Goal: Task Accomplishment & Management: Manage account settings

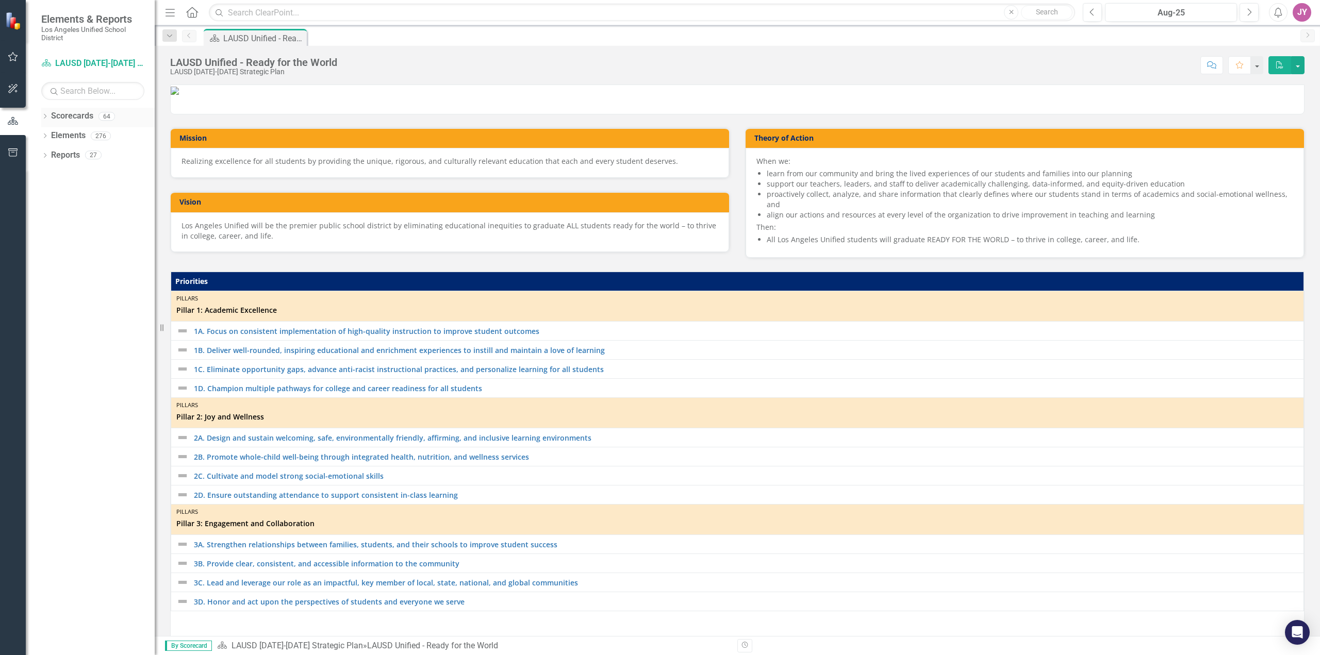
click at [44, 116] on icon "Dropdown" at bounding box center [44, 117] width 7 height 6
click at [52, 137] on icon "Dropdown" at bounding box center [50, 136] width 8 height 6
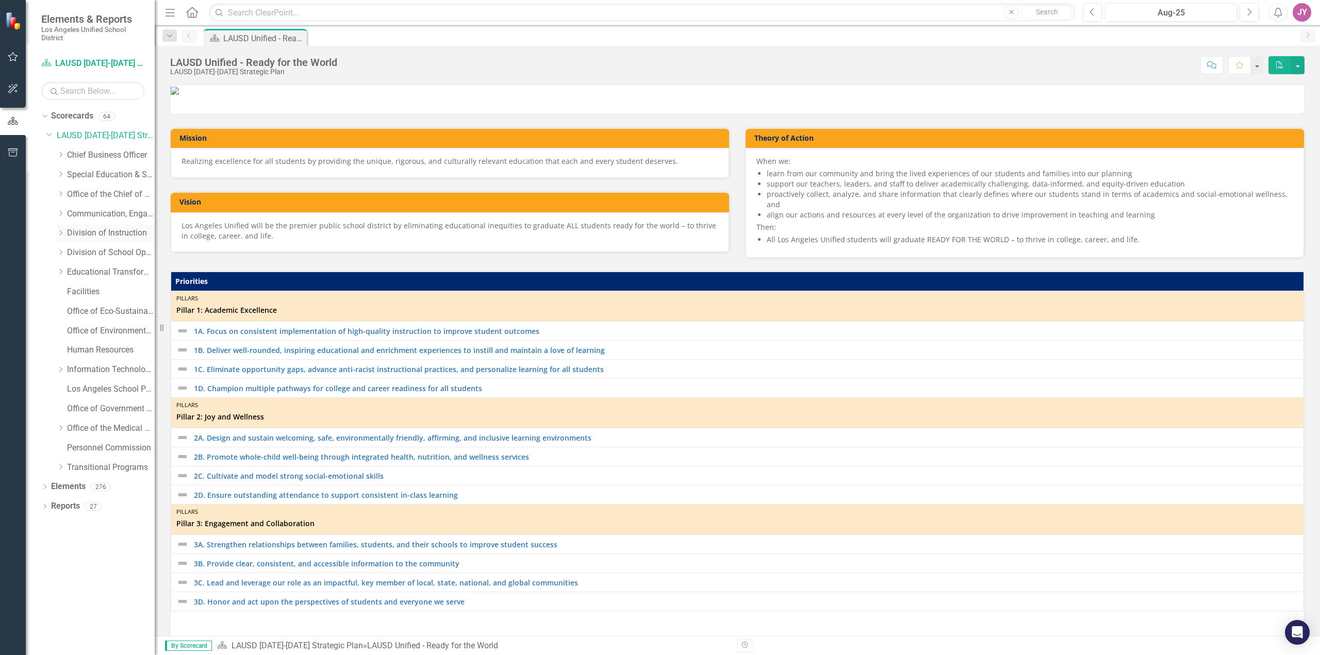
click at [62, 233] on icon at bounding box center [61, 232] width 3 height 5
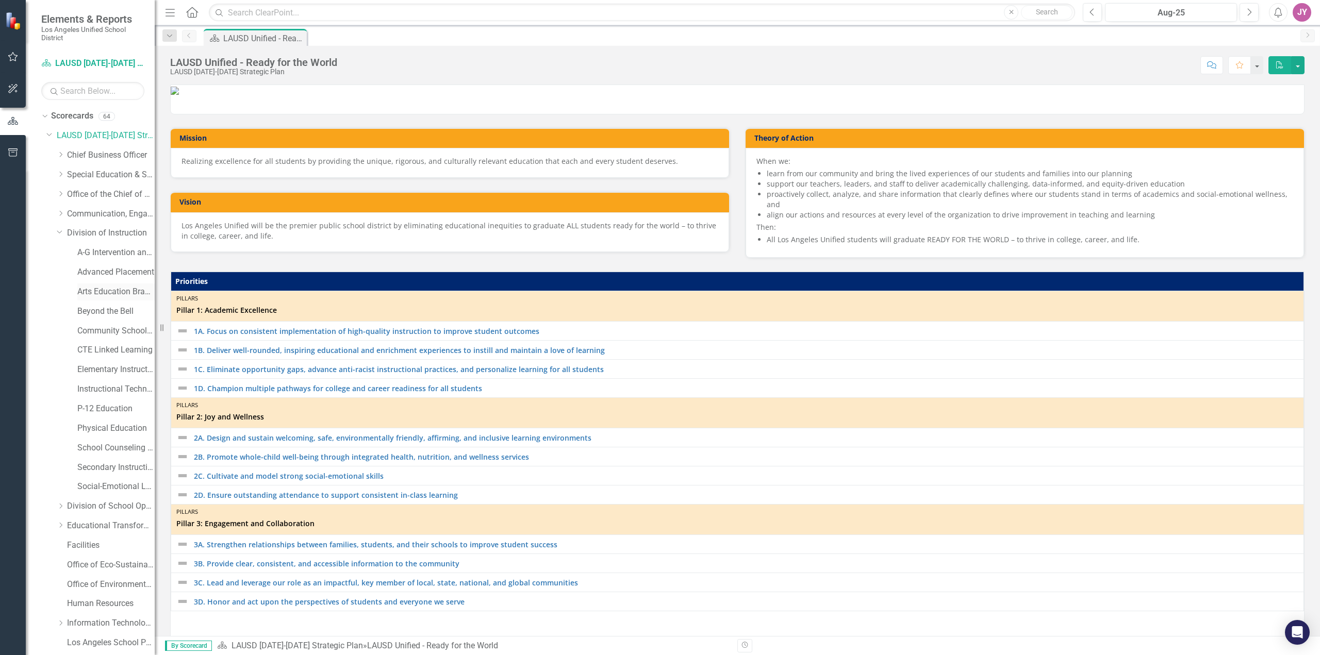
click at [104, 293] on link "Arts Education Branch" at bounding box center [115, 292] width 77 height 12
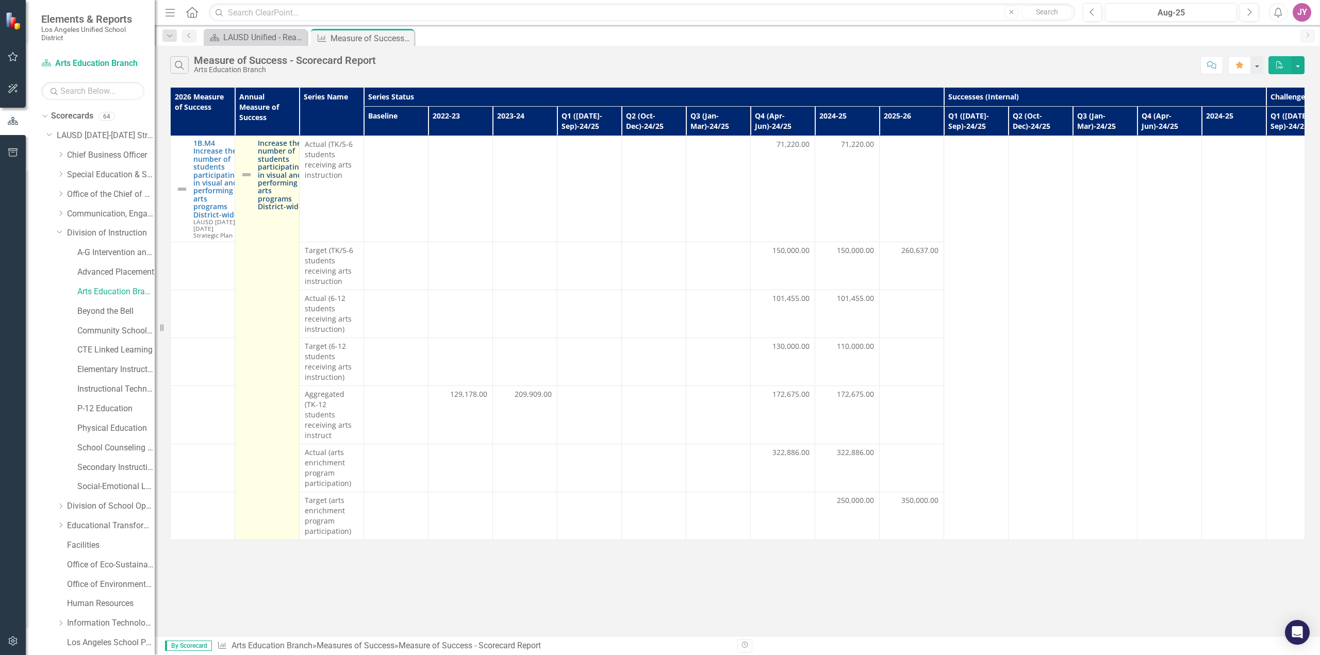
click at [265, 170] on link "Increase the number of students participating in visual and performing arts pro…" at bounding box center [280, 175] width 45 height 72
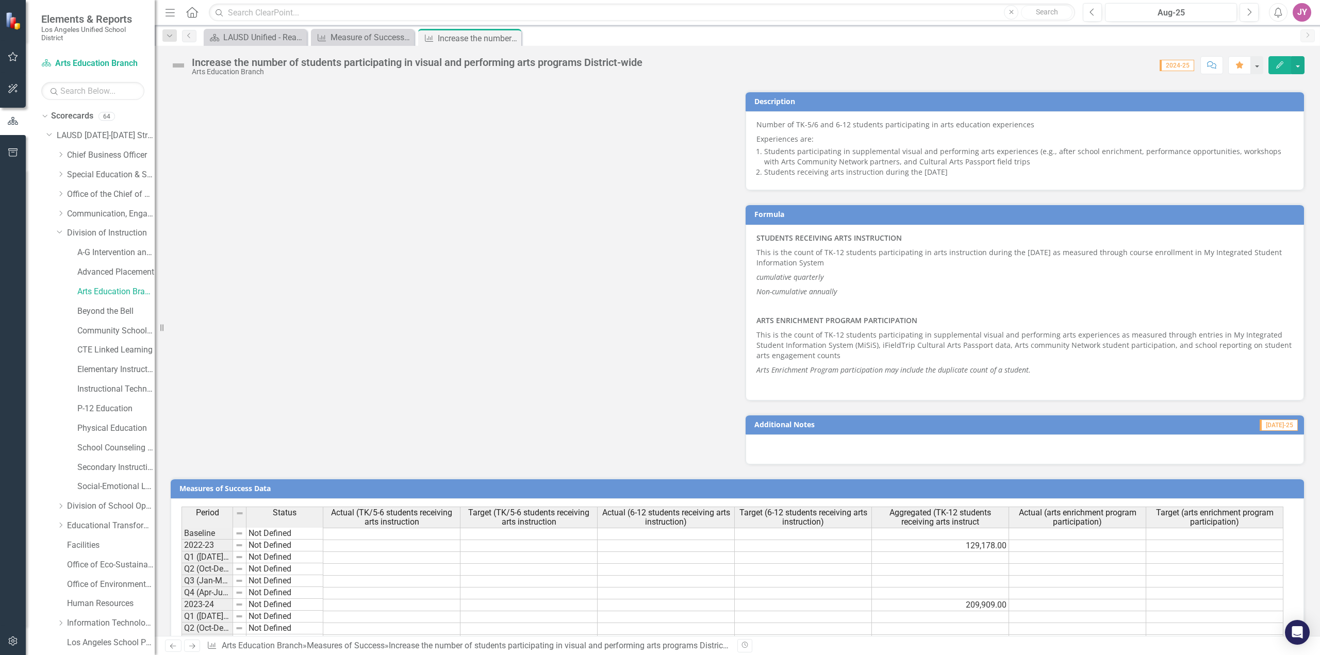
scroll to position [690, 0]
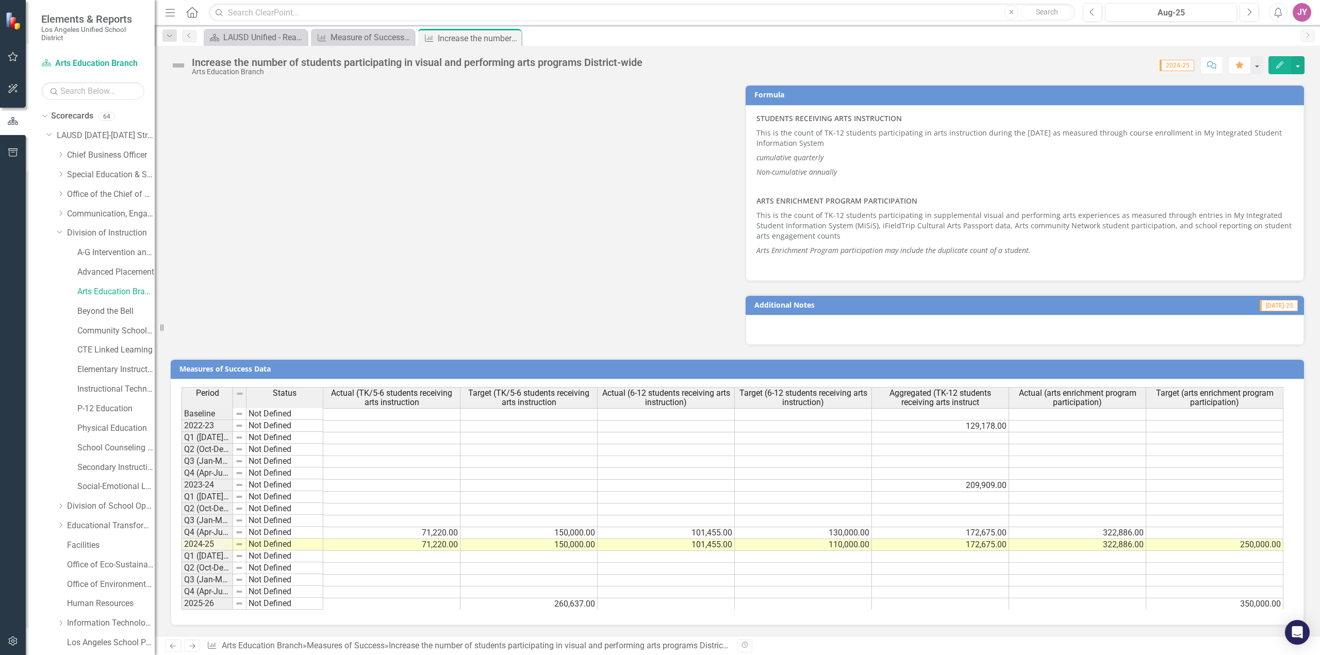
click at [552, 605] on td "260,637.00" at bounding box center [528, 605] width 137 height 12
click at [631, 604] on td at bounding box center [666, 605] width 137 height 12
click at [578, 607] on td "260,637.00" at bounding box center [528, 605] width 137 height 12
click at [647, 589] on td at bounding box center [666, 593] width 137 height 12
click at [585, 606] on td "260,637.00" at bounding box center [528, 605] width 137 height 12
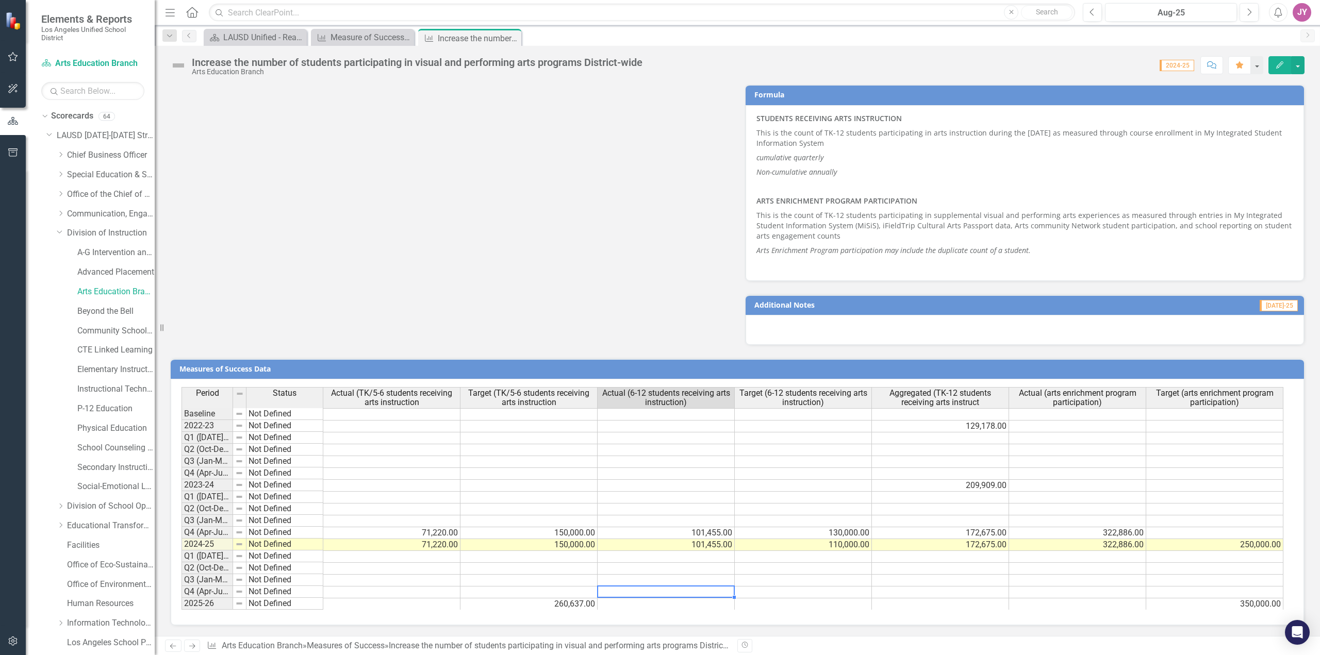
click at [714, 590] on td at bounding box center [666, 593] width 137 height 12
click at [182, 609] on div "Period Status Actual (TK/5-6 students receiving arts instruction Target (TK/5-6…" at bounding box center [182, 498] width 0 height 223
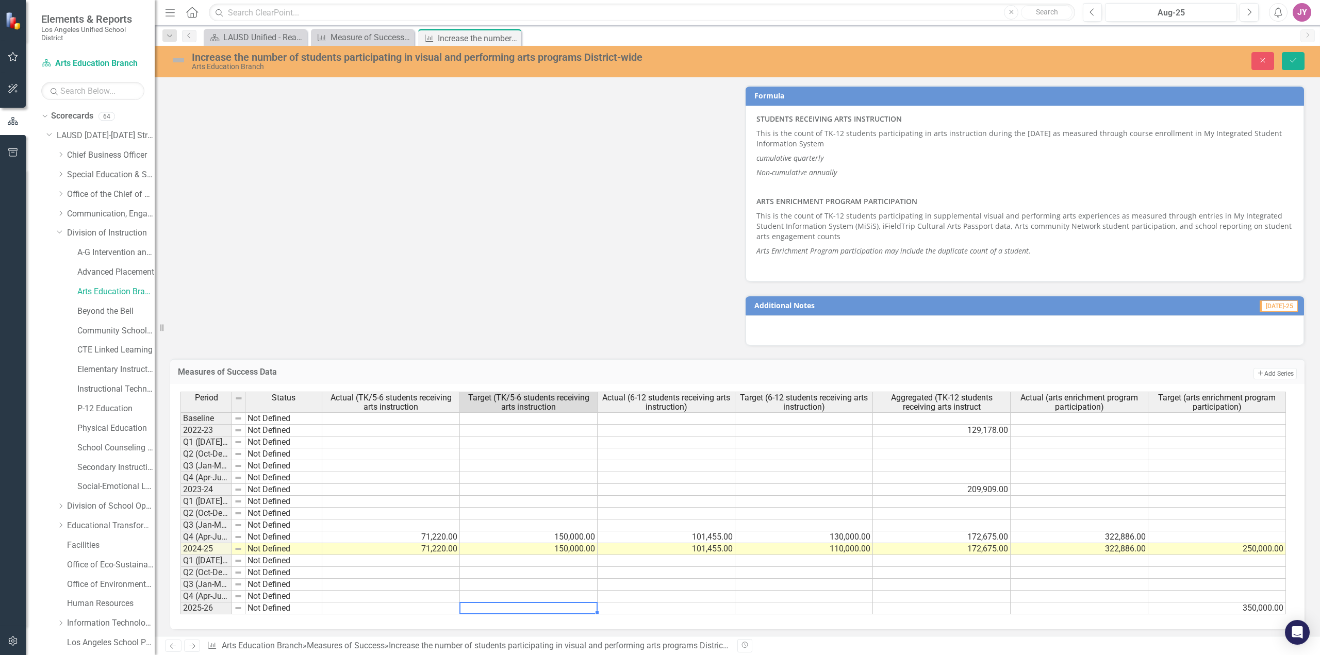
click at [644, 578] on tbody "Baseline Not Defined 2022-23 Not Defined 129,178.00 Q1 ([DATE]-Sep)-23/24 Not D…" at bounding box center [733, 514] width 1106 height 202
click at [1295, 62] on icon "Save" at bounding box center [1293, 60] width 9 height 7
